Goal: Task Accomplishment & Management: Complete application form

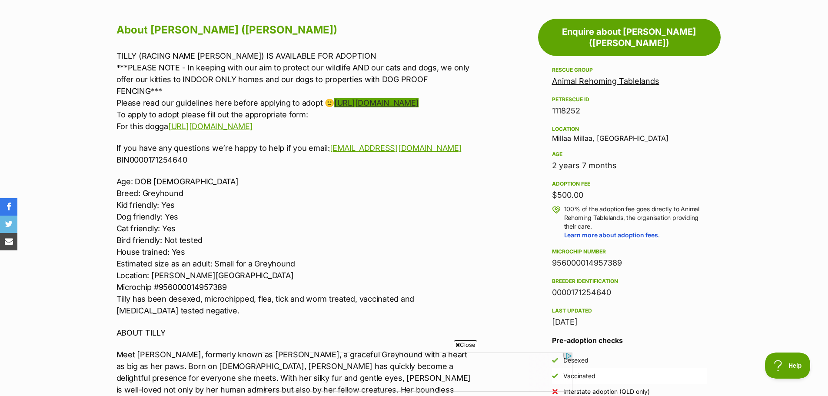
click at [334, 101] on link "https://www.facebook.com/notes/1444849889239166/" at bounding box center [376, 102] width 84 height 9
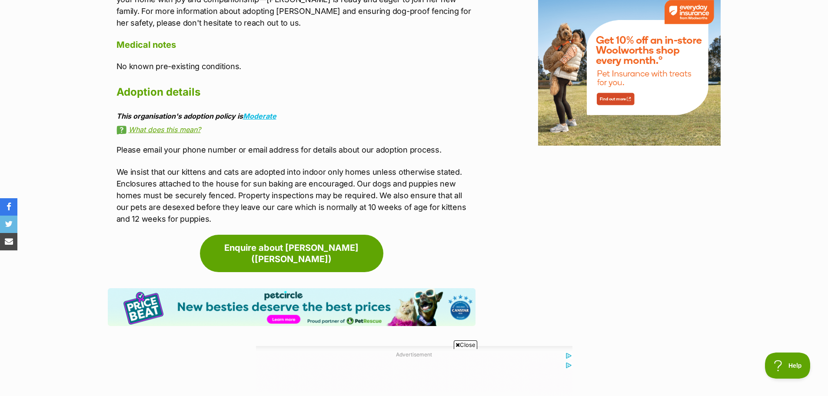
scroll to position [1101, 0]
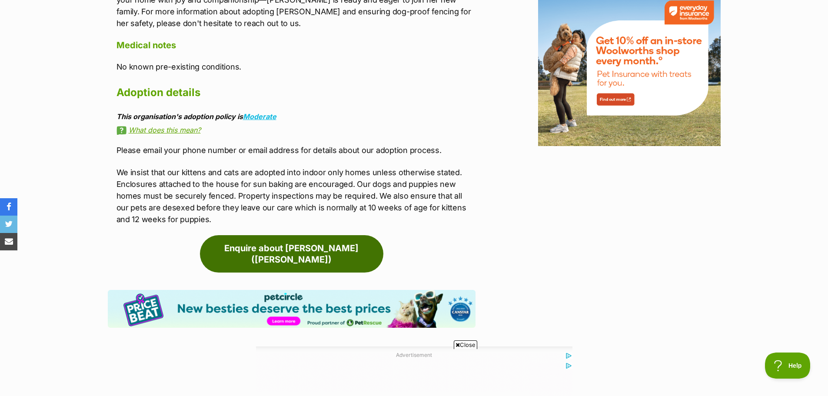
click at [287, 235] on link "Enquire about [PERSON_NAME] ([PERSON_NAME])" at bounding box center [291, 253] width 183 height 37
